Goal: Information Seeking & Learning: Check status

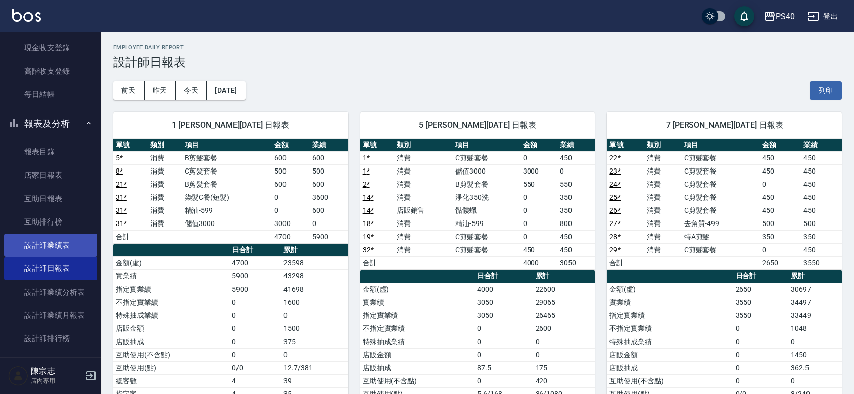
click at [51, 249] on link "設計師業績表" at bounding box center [50, 245] width 93 height 23
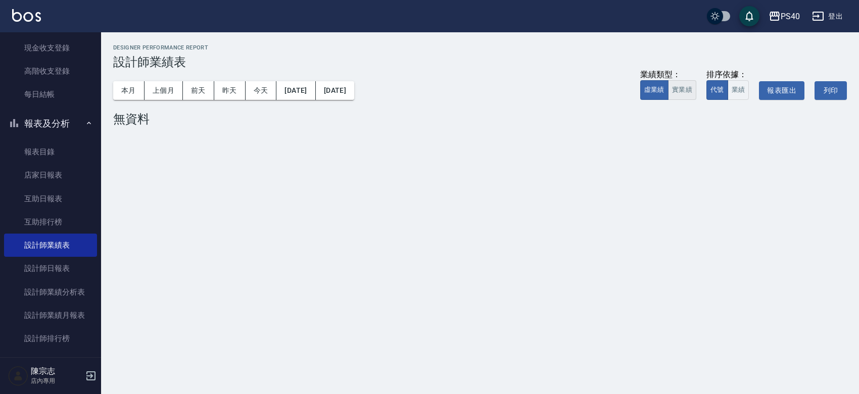
click at [676, 98] on button "實業績" at bounding box center [682, 90] width 28 height 20
click at [169, 85] on button "上個月" at bounding box center [163, 90] width 38 height 19
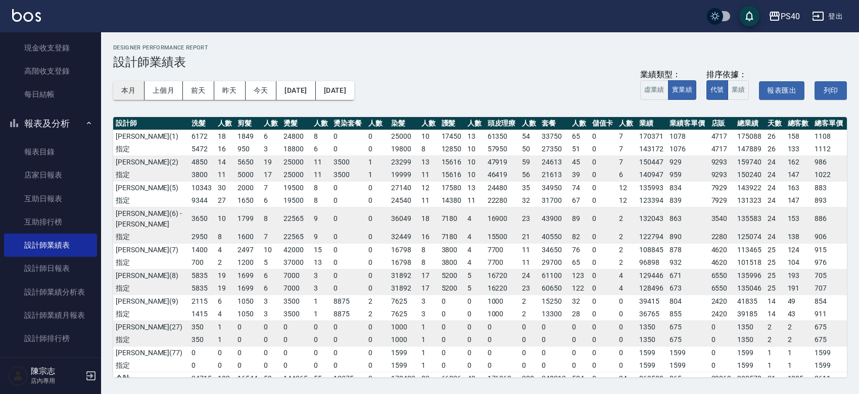
click at [130, 91] on button "本月" at bounding box center [128, 90] width 31 height 19
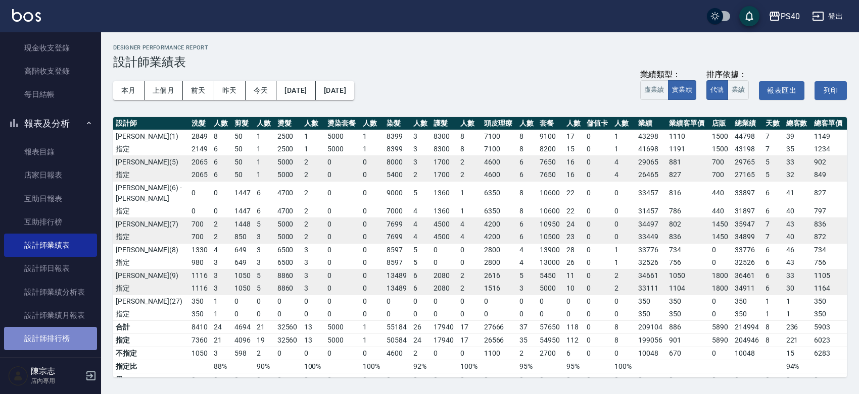
click at [59, 335] on link "設計師排行榜" at bounding box center [50, 338] width 93 height 23
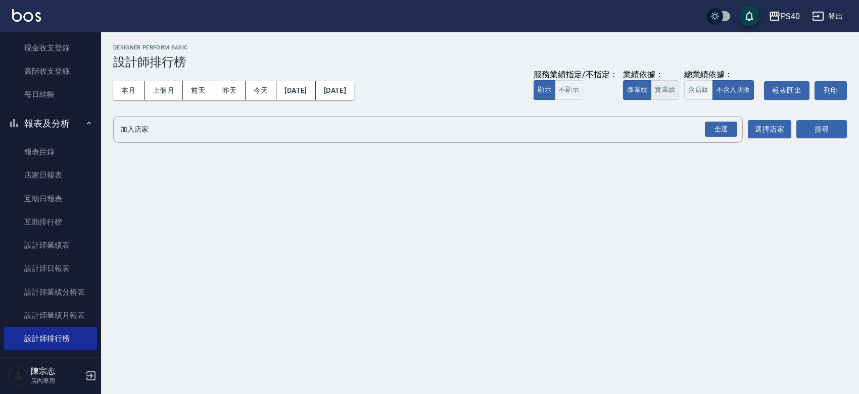
click at [651, 96] on button "實業績" at bounding box center [665, 90] width 28 height 20
click at [721, 125] on div "全選" at bounding box center [721, 130] width 32 height 16
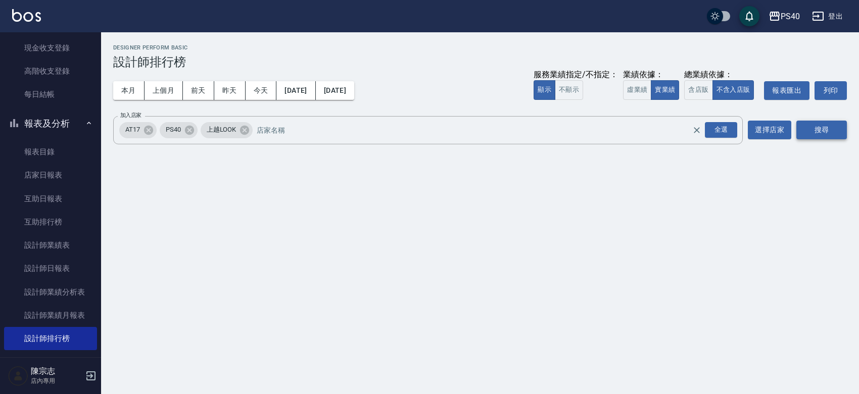
click at [818, 130] on button "搜尋" at bounding box center [821, 130] width 51 height 19
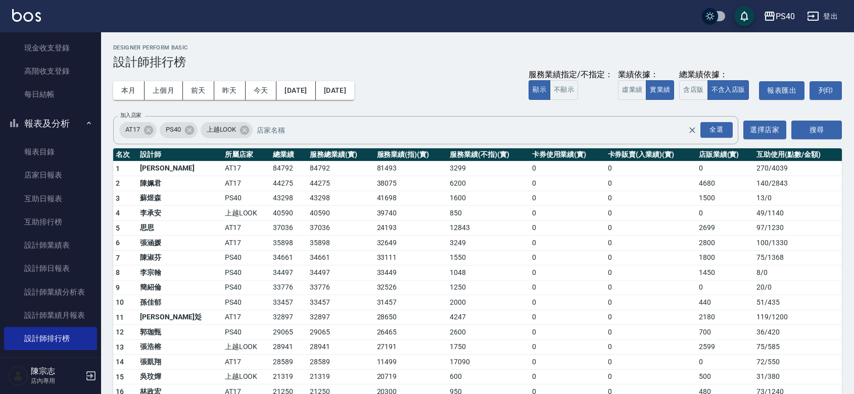
scroll to position [77, 0]
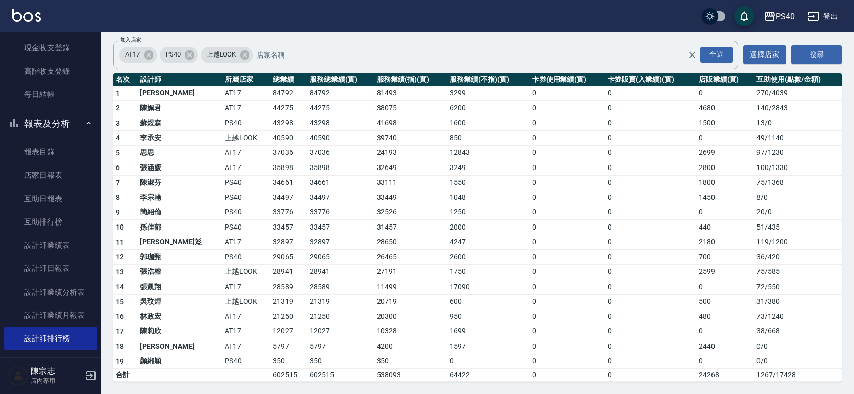
click at [14, 11] on img at bounding box center [26, 15] width 29 height 13
